Goal: Information Seeking & Learning: Learn about a topic

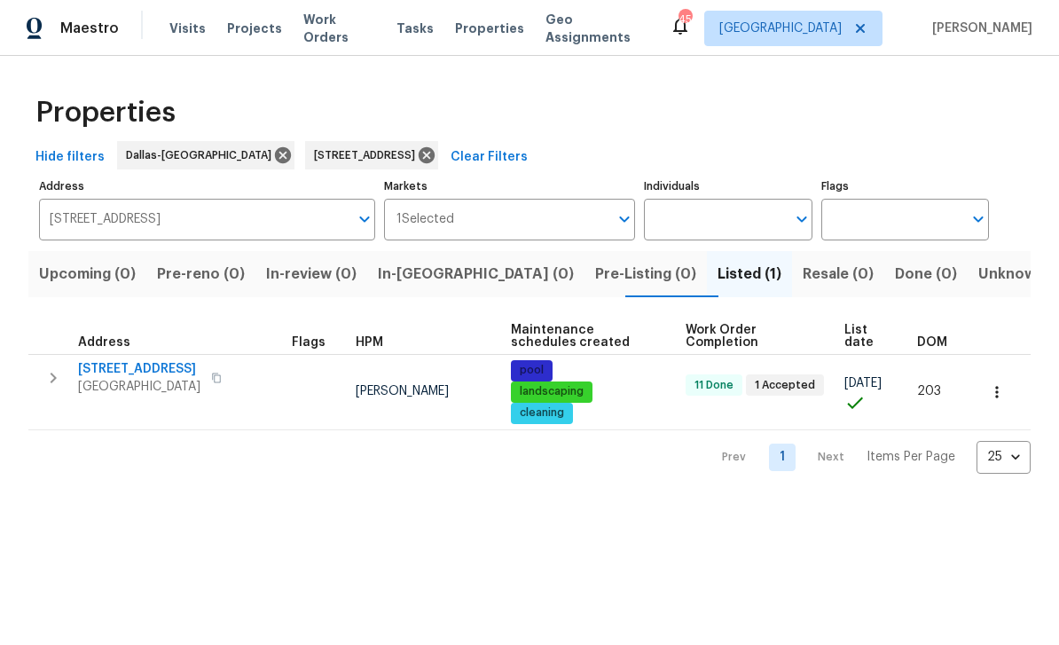
click at [294, 211] on input "8812 Smokey Dr Plano TX 75025" at bounding box center [193, 220] width 309 height 42
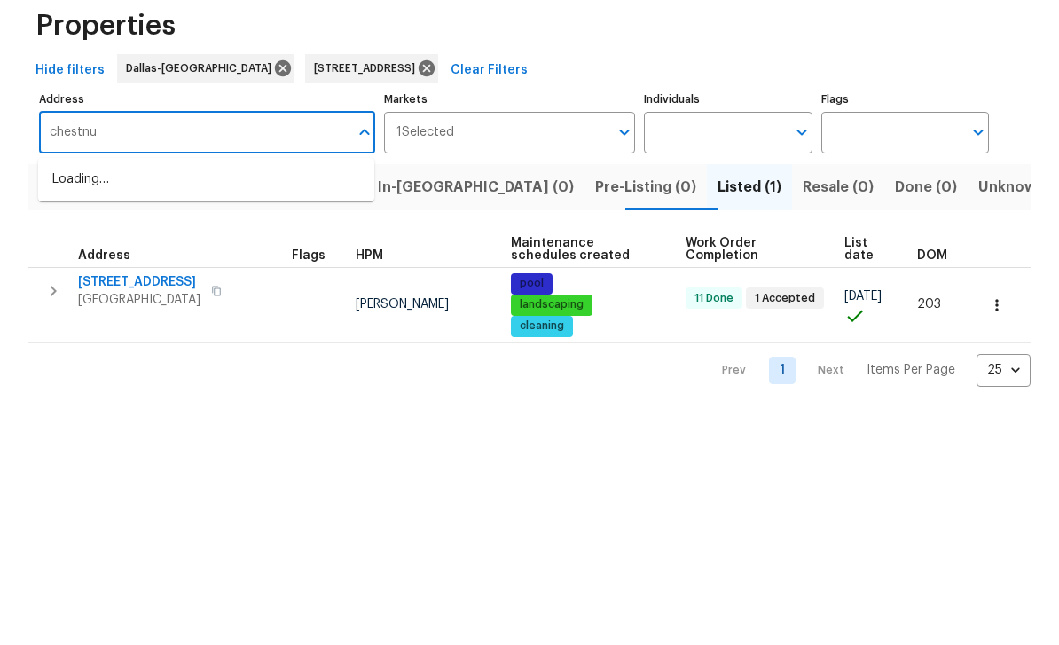
type input "chestnut"
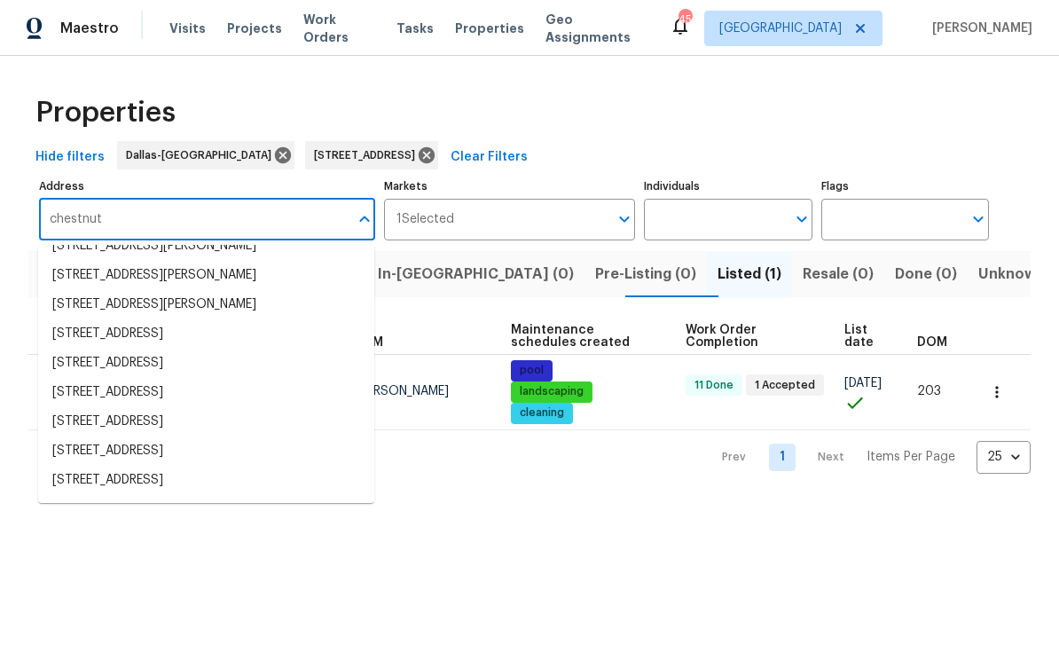
scroll to position [125, 0]
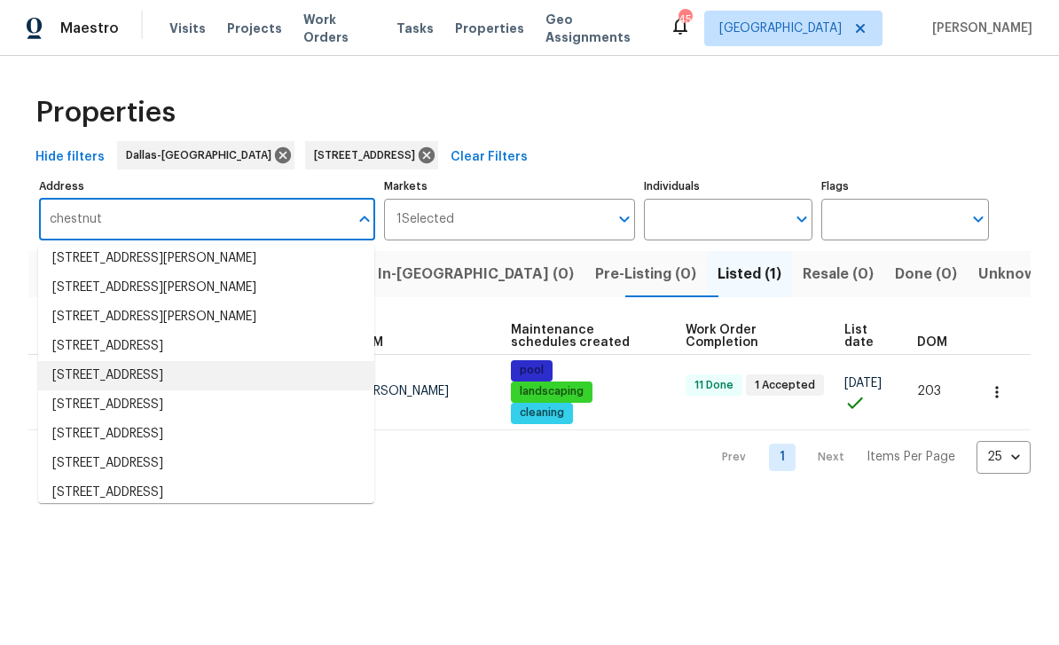
click at [277, 368] on li "2022 Chestnut Rd Carrollton TX 75007" at bounding box center [206, 375] width 336 height 29
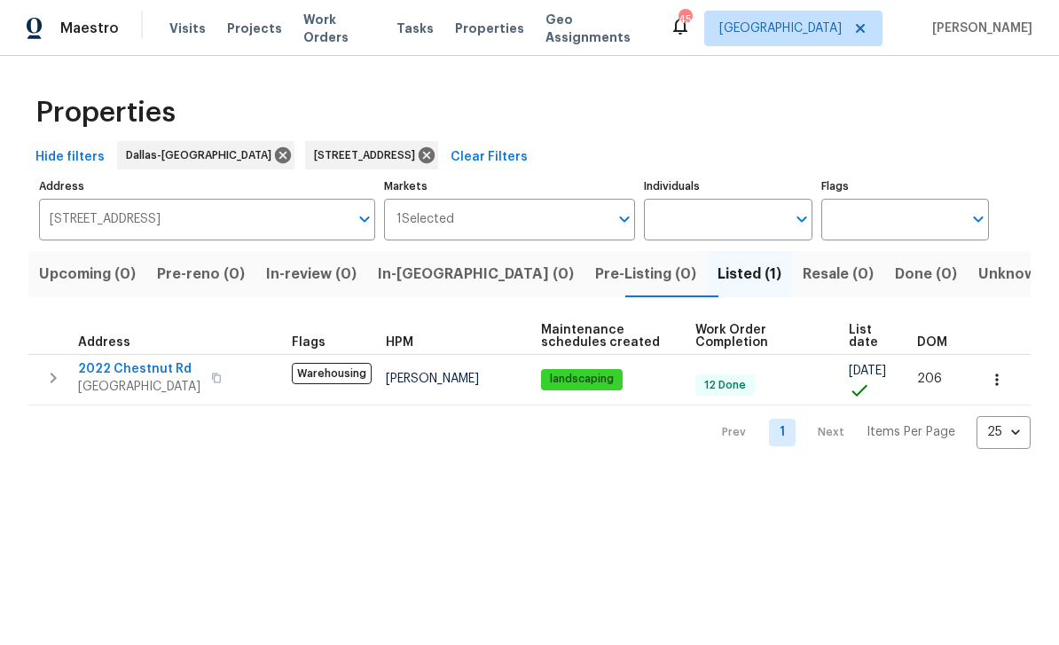
click at [168, 366] on span "2022 Chestnut Rd" at bounding box center [139, 369] width 122 height 18
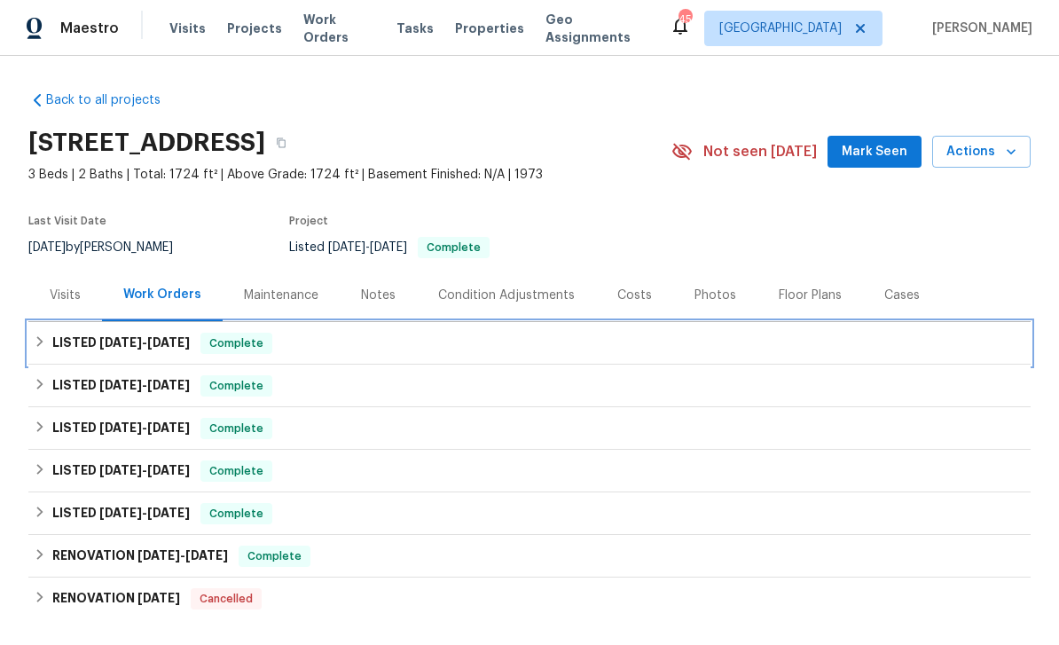
click at [354, 360] on div "LISTED [DATE] - [DATE] Complete" at bounding box center [529, 343] width 1002 height 43
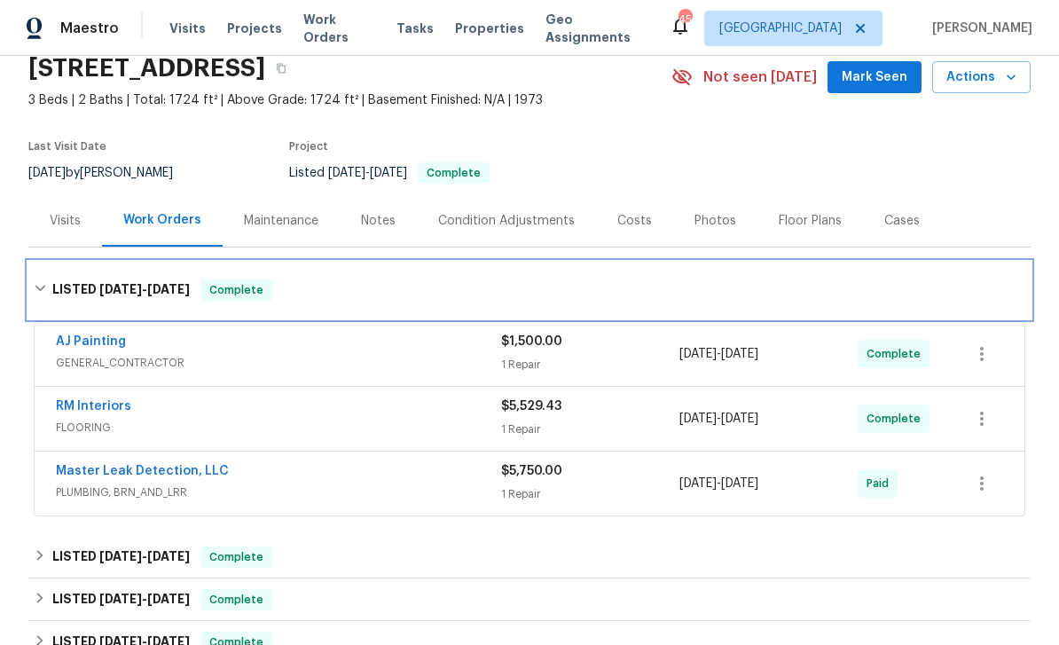
scroll to position [87, 0]
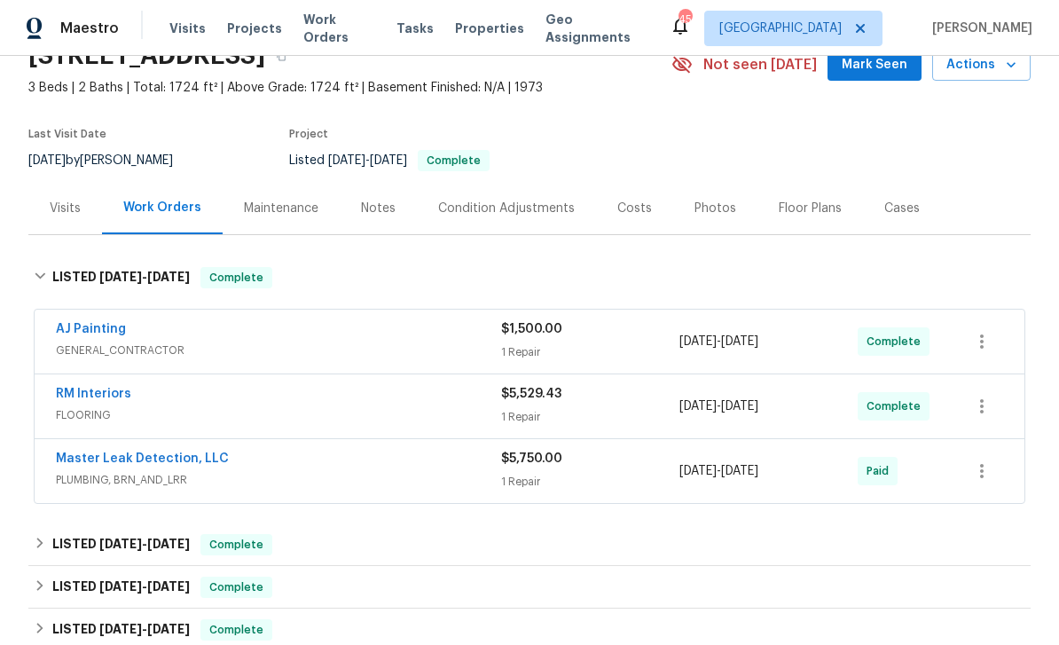
click at [129, 330] on div "AJ Painting" at bounding box center [278, 330] width 445 height 21
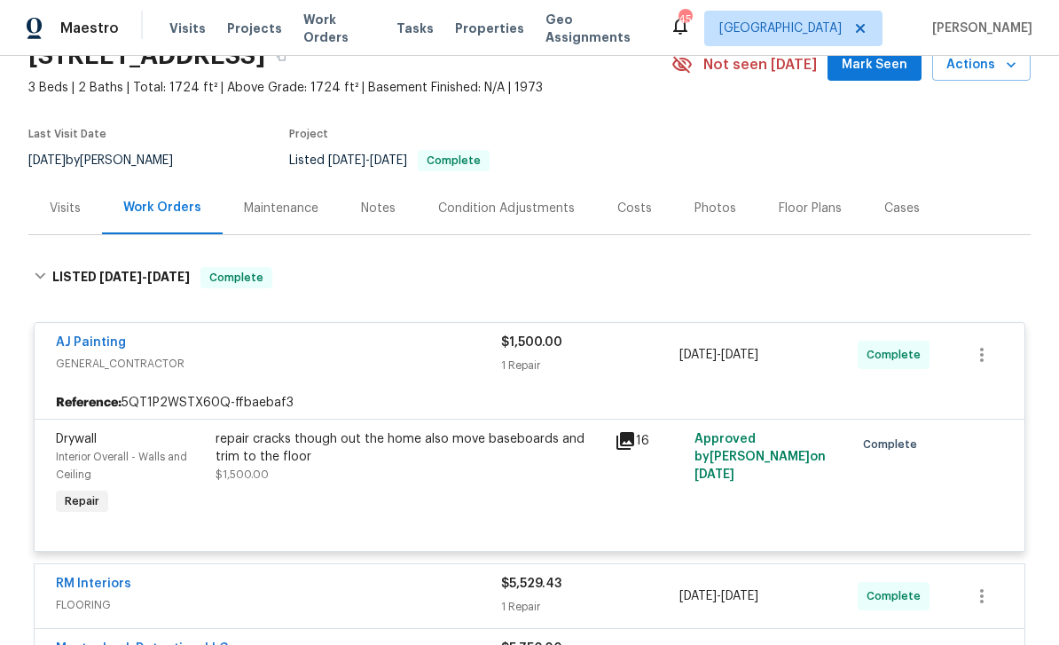
click at [633, 430] on icon at bounding box center [624, 440] width 21 height 21
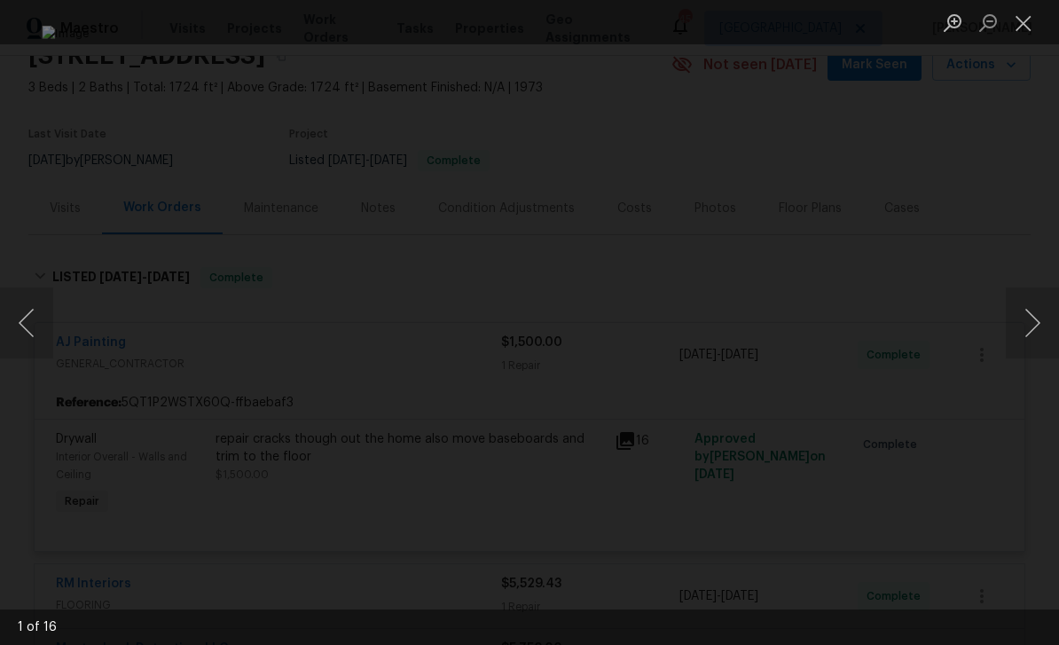
click at [1017, 328] on button "Next image" at bounding box center [1031, 322] width 53 height 71
click at [1013, 353] on button "Next image" at bounding box center [1031, 322] width 53 height 71
click at [1013, 361] on div "Lightbox" at bounding box center [529, 322] width 1059 height 645
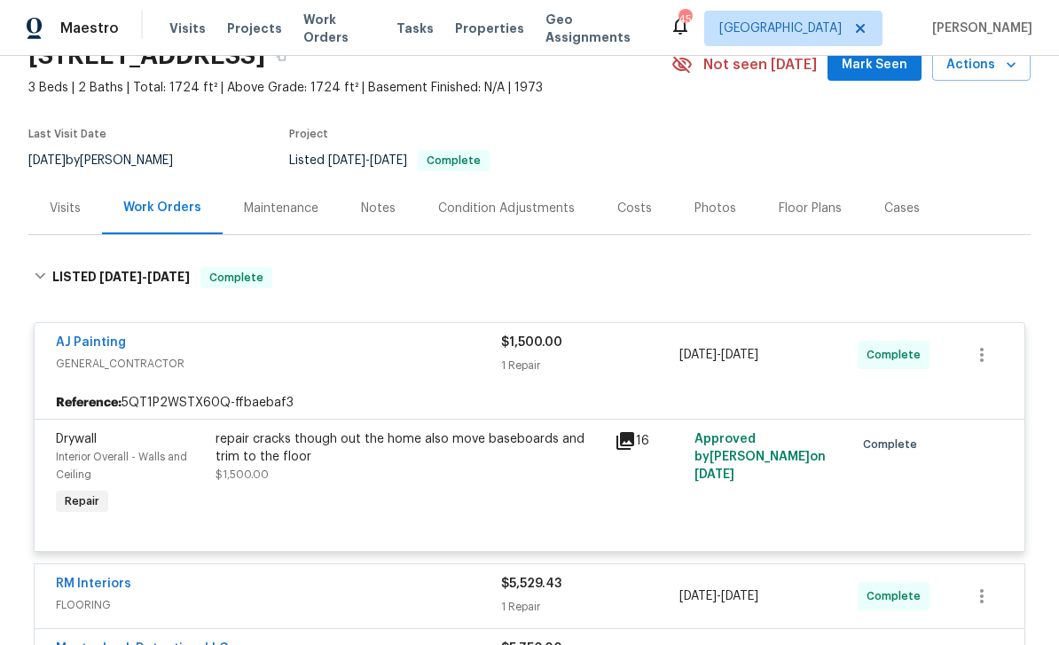
click at [1013, 361] on div "Lightbox" at bounding box center [529, 322] width 1059 height 645
click at [626, 448] on icon at bounding box center [625, 441] width 18 height 18
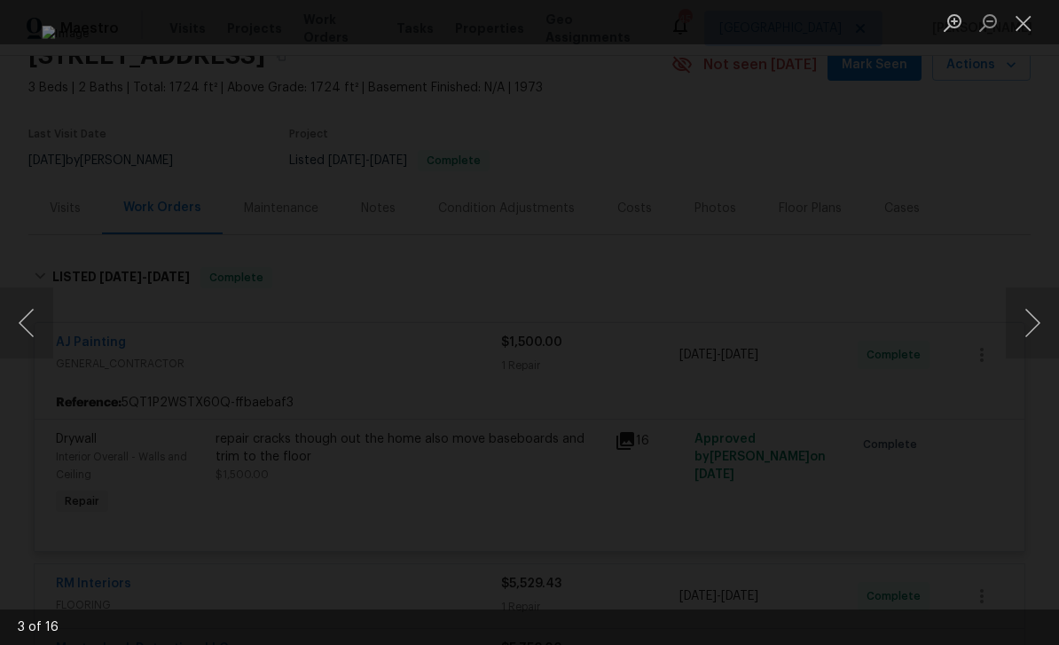
click at [606, 439] on img "Lightbox" at bounding box center [529, 322] width 974 height 593
click at [991, 317] on div "Lightbox" at bounding box center [529, 322] width 1059 height 645
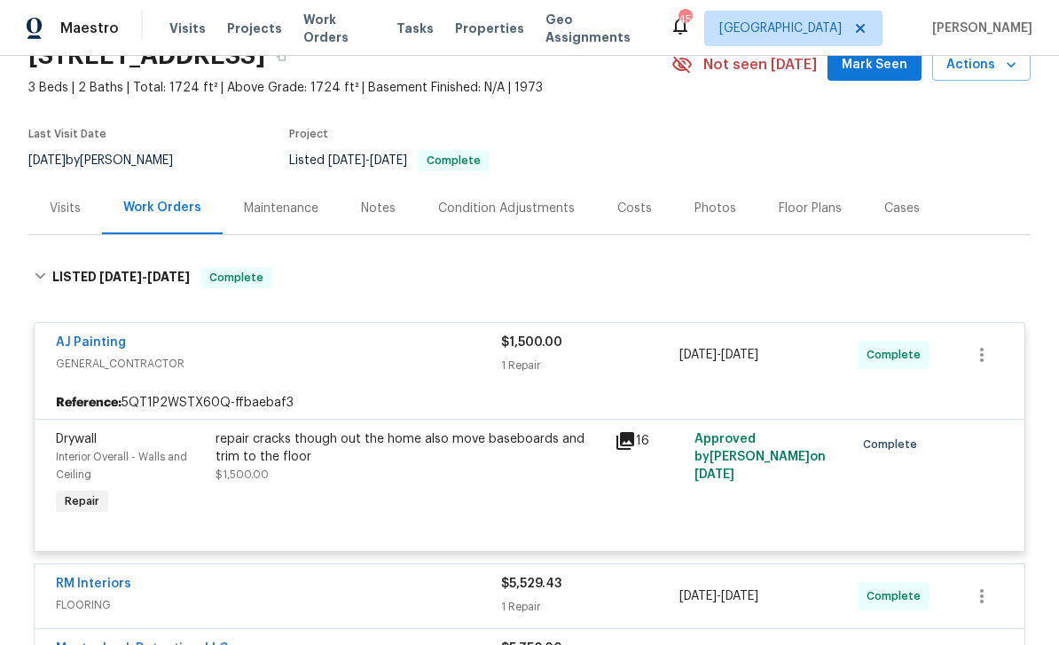
click at [991, 317] on div "Lightbox" at bounding box center [529, 322] width 1059 height 645
click at [634, 434] on icon at bounding box center [625, 441] width 18 height 18
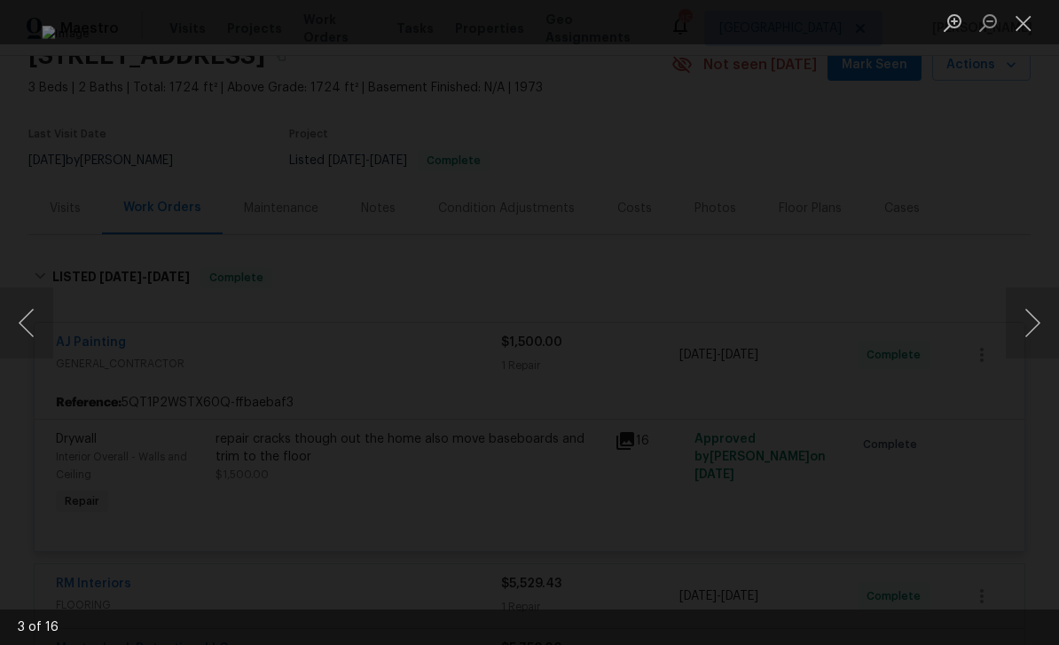
click at [1022, 314] on button "Next image" at bounding box center [1031, 322] width 53 height 71
click at [1018, 314] on button "Next image" at bounding box center [1031, 322] width 53 height 71
click at [1013, 326] on button "Next image" at bounding box center [1031, 322] width 53 height 71
click at [43, 324] on button "Previous image" at bounding box center [26, 322] width 53 height 71
click at [1030, 335] on button "Next image" at bounding box center [1031, 322] width 53 height 71
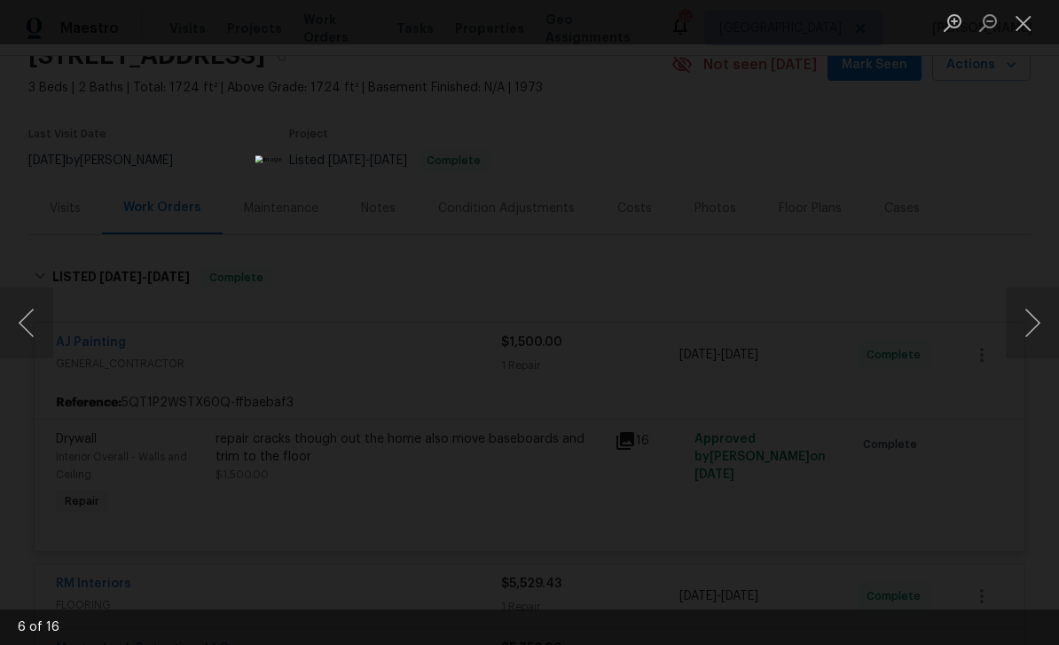
click at [1021, 342] on button "Next image" at bounding box center [1031, 322] width 53 height 71
click at [1017, 343] on button "Next image" at bounding box center [1031, 322] width 53 height 71
click at [1021, 344] on button "Next image" at bounding box center [1031, 322] width 53 height 71
click at [1023, 340] on button "Next image" at bounding box center [1031, 322] width 53 height 71
click at [1035, 332] on button "Next image" at bounding box center [1031, 322] width 53 height 71
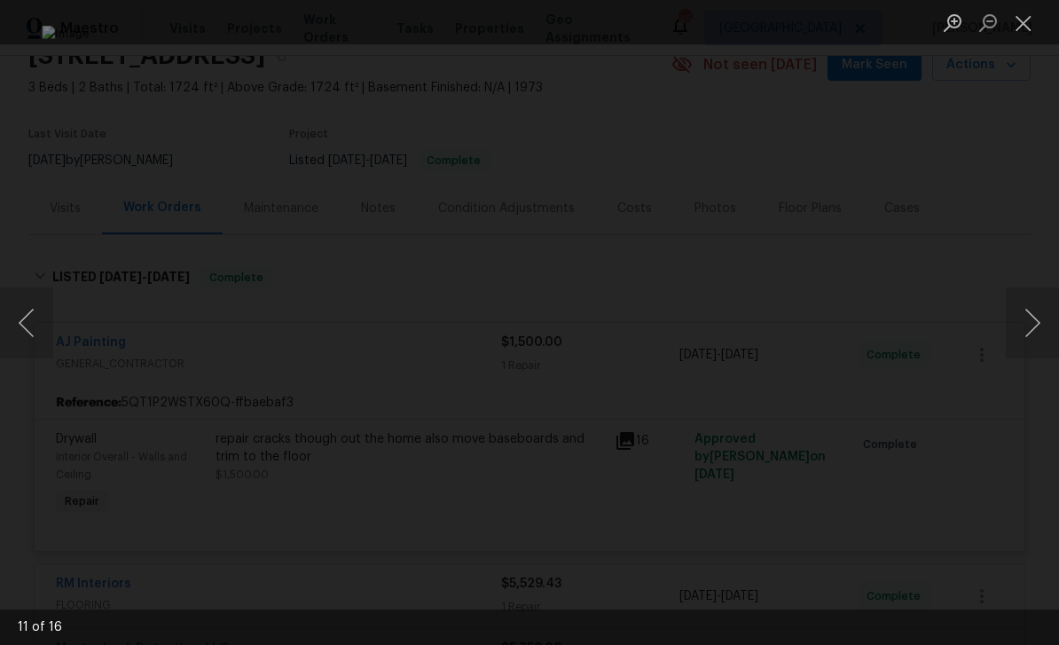
click at [1037, 326] on button "Next image" at bounding box center [1031, 322] width 53 height 71
click at [1026, 336] on button "Next image" at bounding box center [1031, 322] width 53 height 71
click at [1020, 330] on button "Next image" at bounding box center [1031, 322] width 53 height 71
click at [16, 334] on button "Previous image" at bounding box center [26, 322] width 53 height 71
click at [1036, 330] on button "Next image" at bounding box center [1031, 322] width 53 height 71
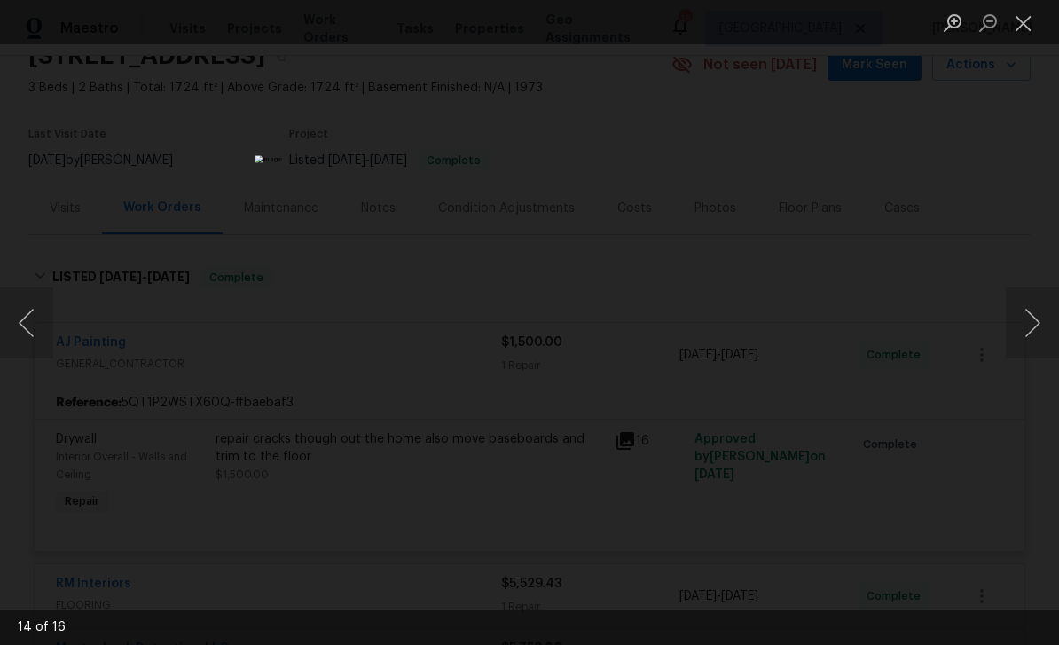
click at [1021, 342] on button "Next image" at bounding box center [1031, 322] width 53 height 71
click at [1019, 345] on button "Next image" at bounding box center [1031, 322] width 53 height 71
click at [1017, 340] on button "Next image" at bounding box center [1031, 322] width 53 height 71
click at [1020, 30] on button "Close lightbox" at bounding box center [1022, 22] width 35 height 31
